Goal: Information Seeking & Learning: Learn about a topic

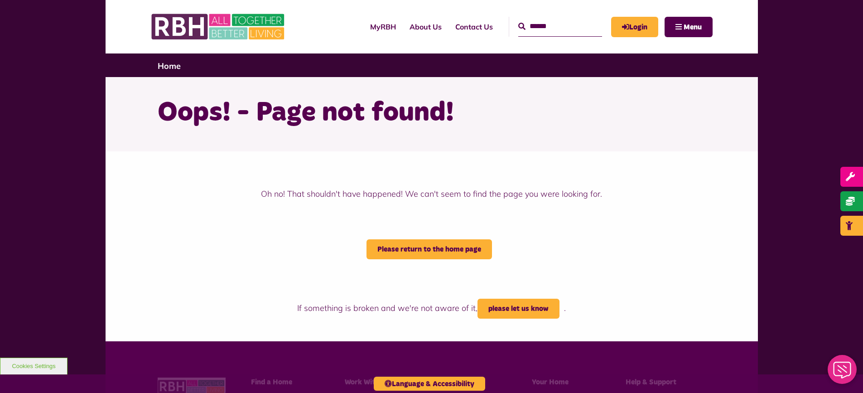
click at [537, 29] on input "Search" at bounding box center [560, 26] width 84 height 19
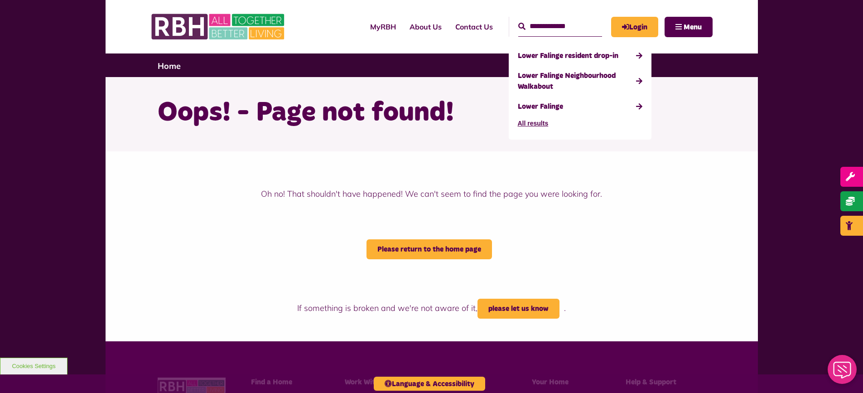
type input "**********"
click at [518, 21] on button "Search" at bounding box center [521, 26] width 7 height 11
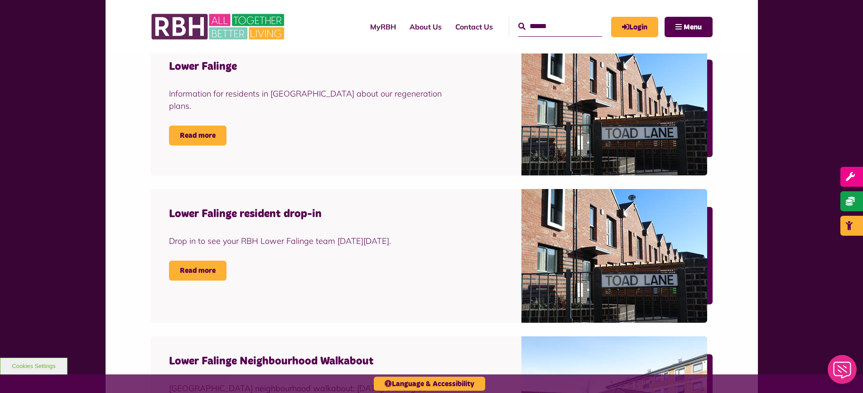
scroll to position [272, 0]
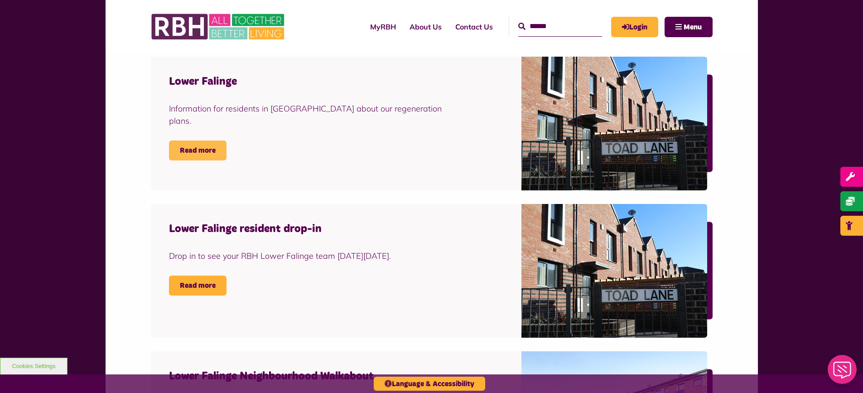
click at [209, 140] on link "Read more" at bounding box center [198, 150] width 58 height 20
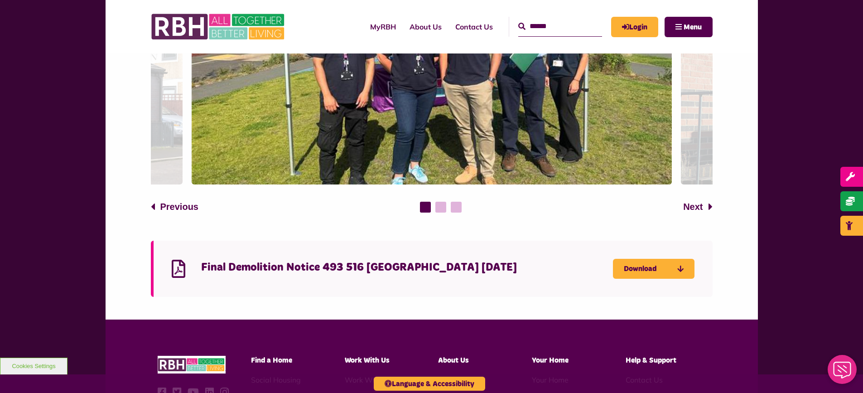
scroll to position [743, 0]
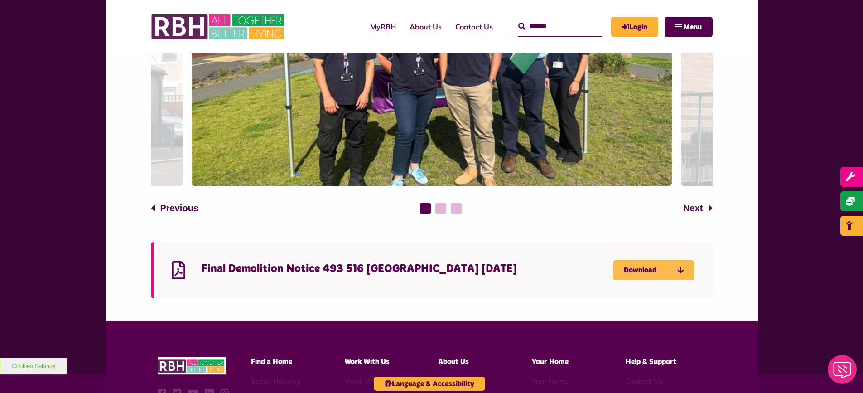
click at [658, 260] on link "Download" at bounding box center [654, 270] width 82 height 20
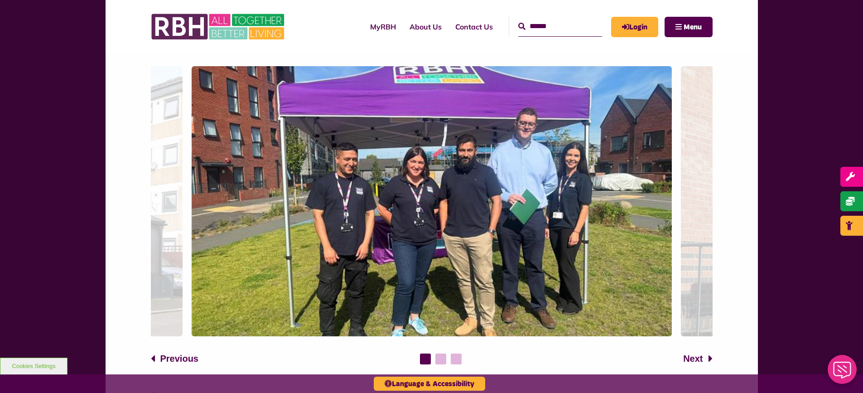
scroll to position [562, 0]
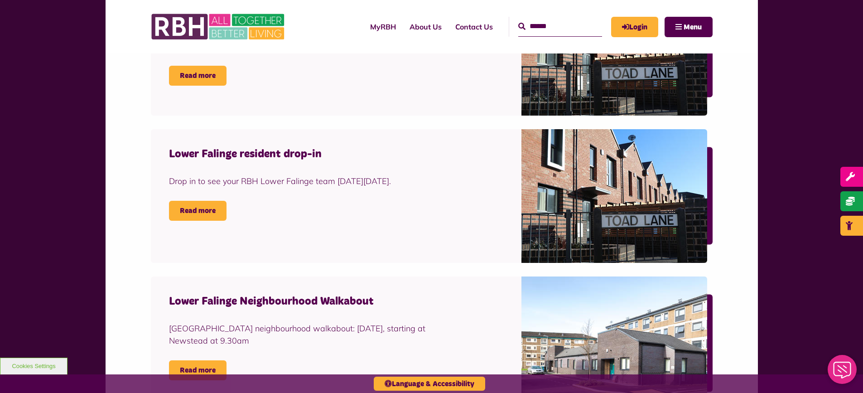
scroll to position [362, 0]
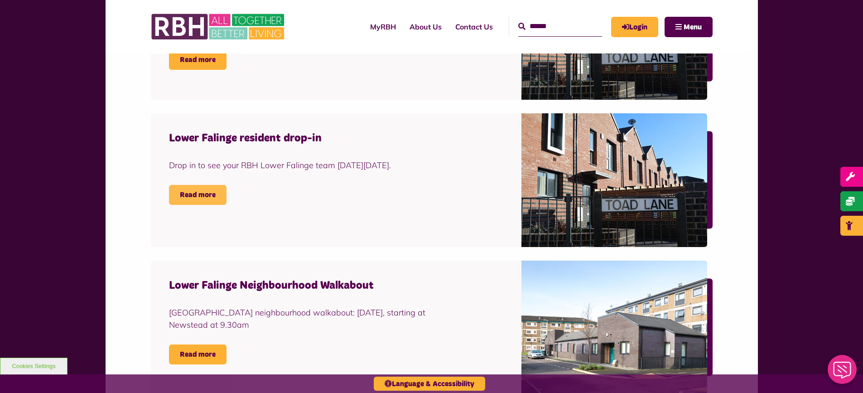
click at [201, 195] on link "Read more" at bounding box center [198, 195] width 58 height 20
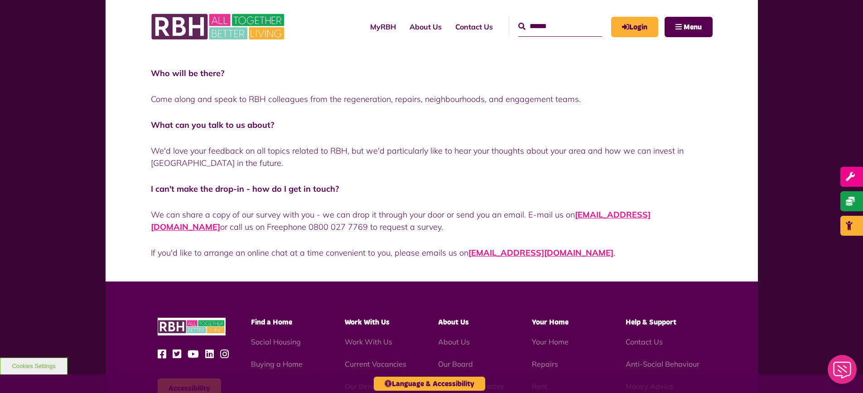
scroll to position [317, 0]
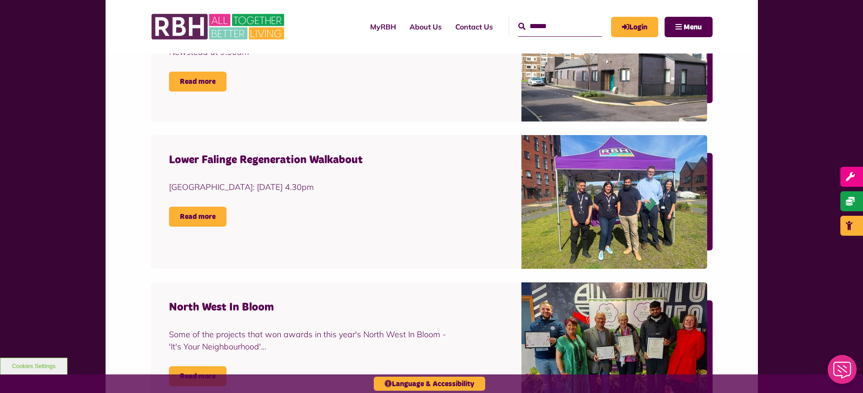
scroll to position [680, 0]
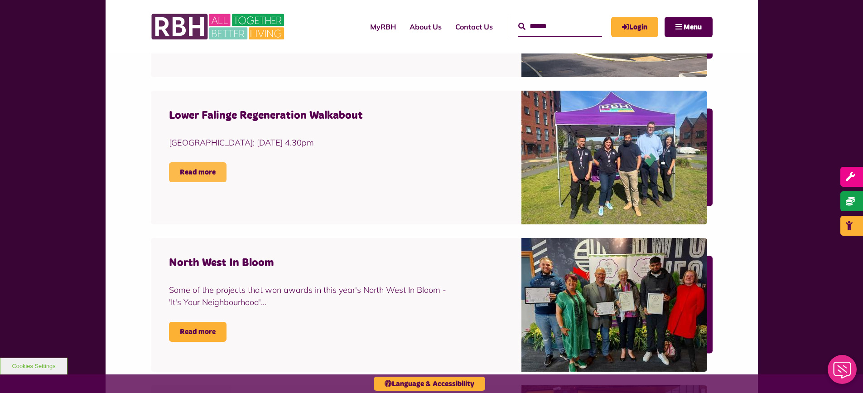
click at [202, 170] on link "Read more" at bounding box center [198, 172] width 58 height 20
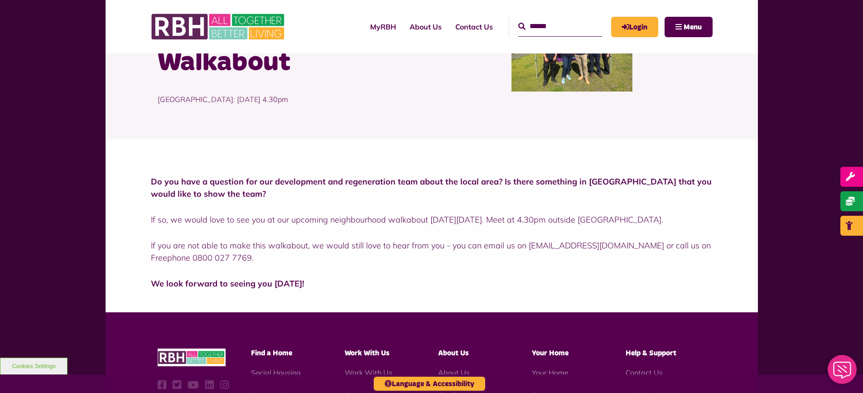
scroll to position [136, 0]
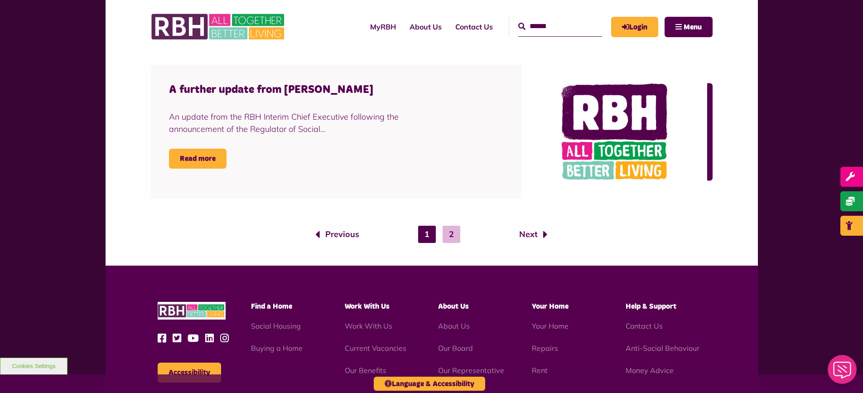
scroll to position [1450, 0]
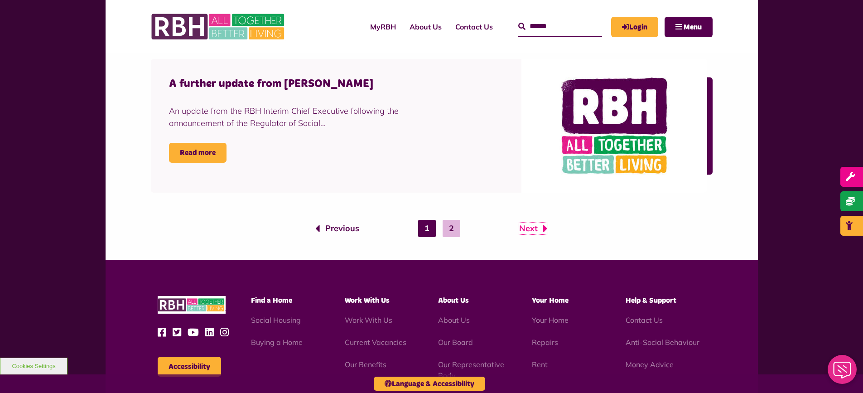
click at [534, 224] on link "Next" at bounding box center [533, 228] width 29 height 12
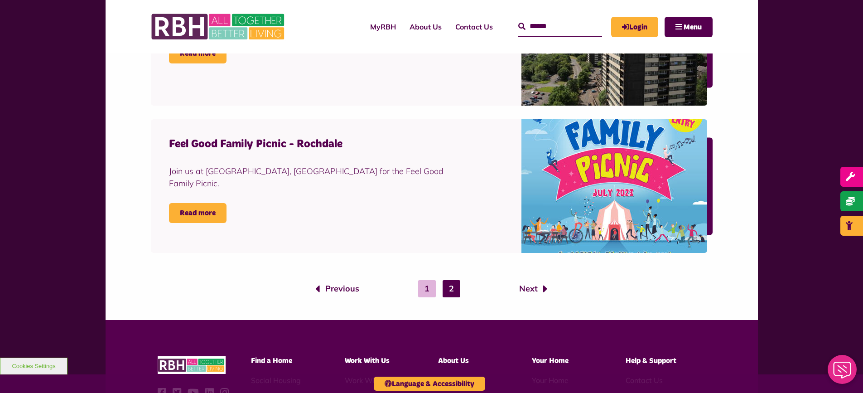
scroll to position [952, 0]
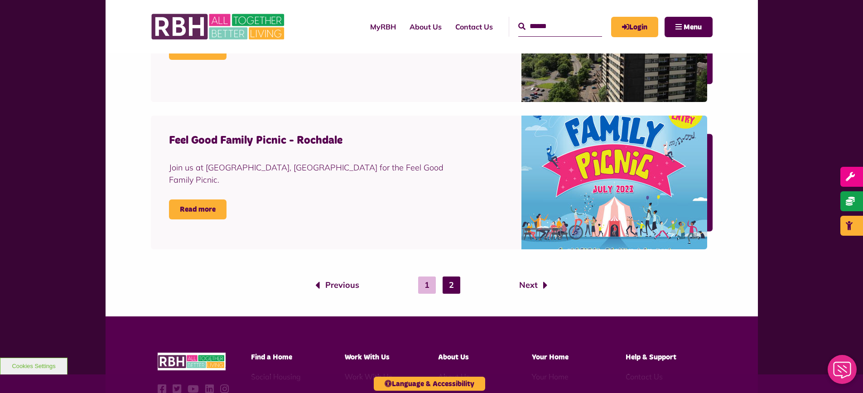
click at [344, 277] on ol "Previous 1 2 Next" at bounding box center [432, 284] width 548 height 17
click at [430, 280] on link "1" at bounding box center [427, 284] width 18 height 17
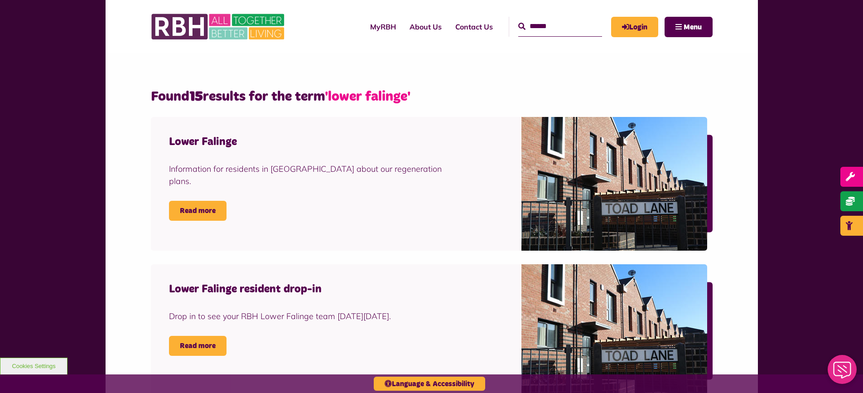
scroll to position [272, 0]
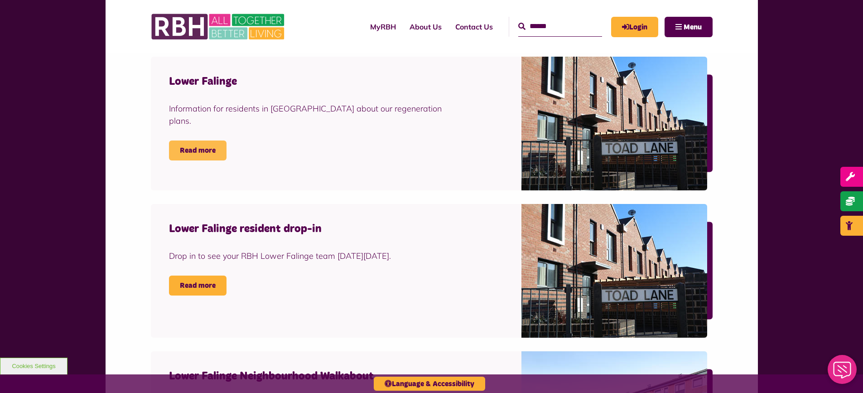
click at [202, 140] on link "Read more" at bounding box center [198, 150] width 58 height 20
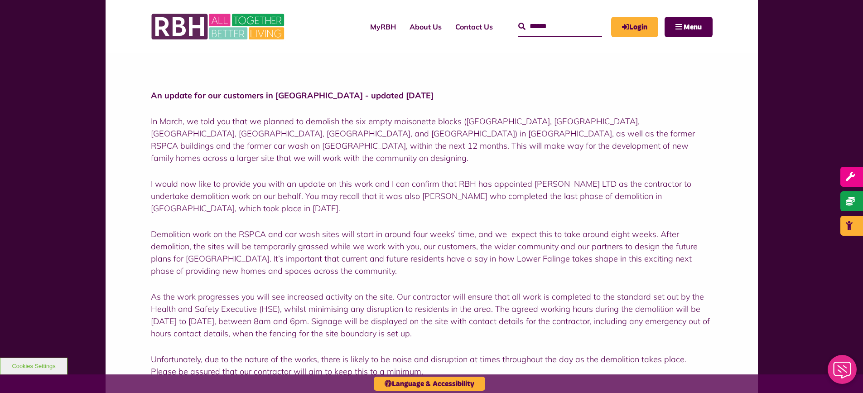
scroll to position [181, 0]
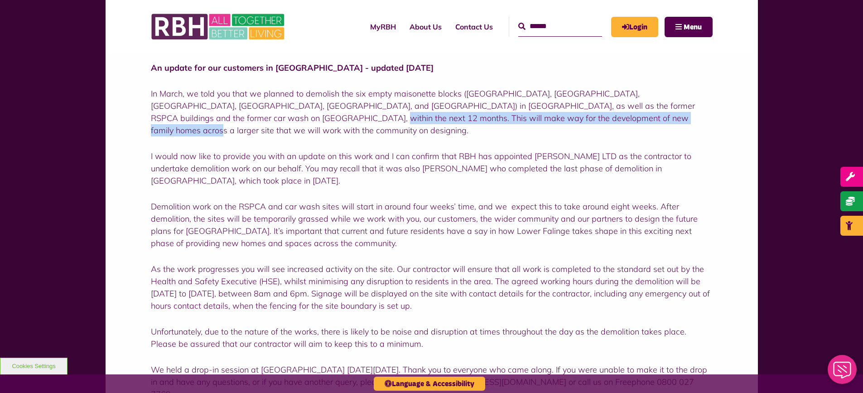
drag, startPoint x: 203, startPoint y: 119, endPoint x: 555, endPoint y: 116, distance: 351.6
click at [555, 116] on p "In March, we told you that we planned to demolish the six empty maisonette bloc…" at bounding box center [432, 111] width 562 height 49
drag, startPoint x: 601, startPoint y: 107, endPoint x: 599, endPoint y: 118, distance: 11.4
click at [610, 118] on p "In March, we told you that we planned to demolish the six empty maisonette bloc…" at bounding box center [432, 111] width 562 height 49
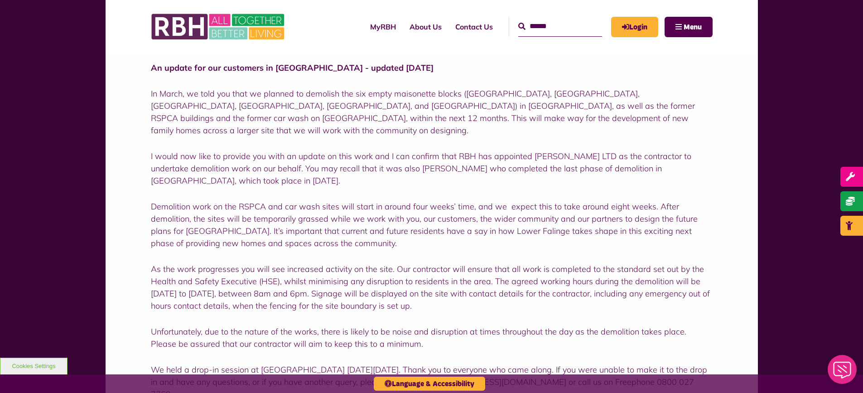
click at [346, 150] on p "I would now like to provide you with an update on this work and I can confirm t…" at bounding box center [432, 168] width 562 height 37
drag, startPoint x: 243, startPoint y: 105, endPoint x: 494, endPoint y: 106, distance: 251.5
click at [494, 106] on p "In March, we told you that we planned to demolish the six empty maisonette bloc…" at bounding box center [432, 111] width 562 height 49
click at [528, 100] on p "In March, we told you that we planned to demolish the six empty maisonette bloc…" at bounding box center [432, 111] width 562 height 49
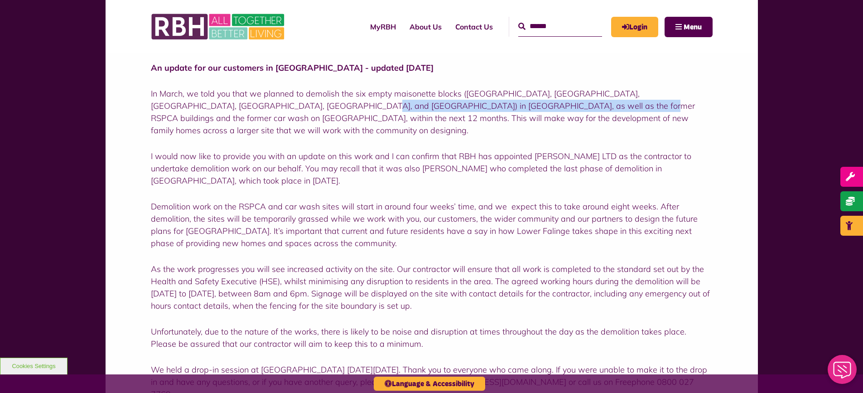
drag, startPoint x: 246, startPoint y: 104, endPoint x: 501, endPoint y: 104, distance: 254.6
click at [501, 104] on p "In March, we told you that we planned to demolish the six empty maisonette bloc…" at bounding box center [432, 111] width 562 height 49
copy p "the former RSPCA buildings and the former car wash on [GEOGRAPHIC_DATA],"
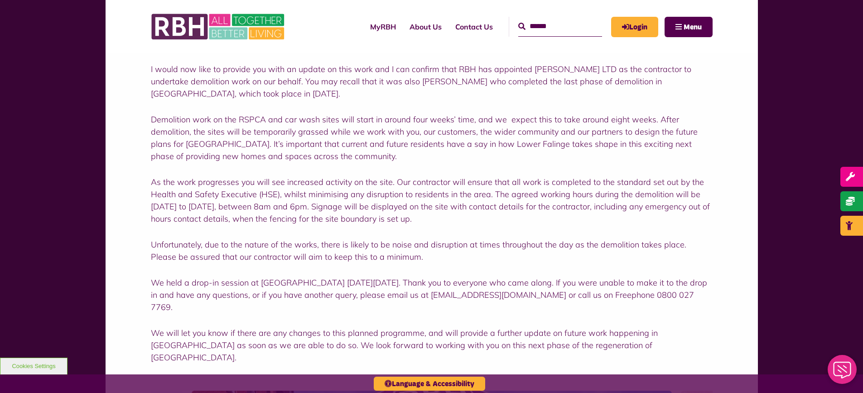
scroll to position [272, 0]
